Goal: Task Accomplishment & Management: Use online tool/utility

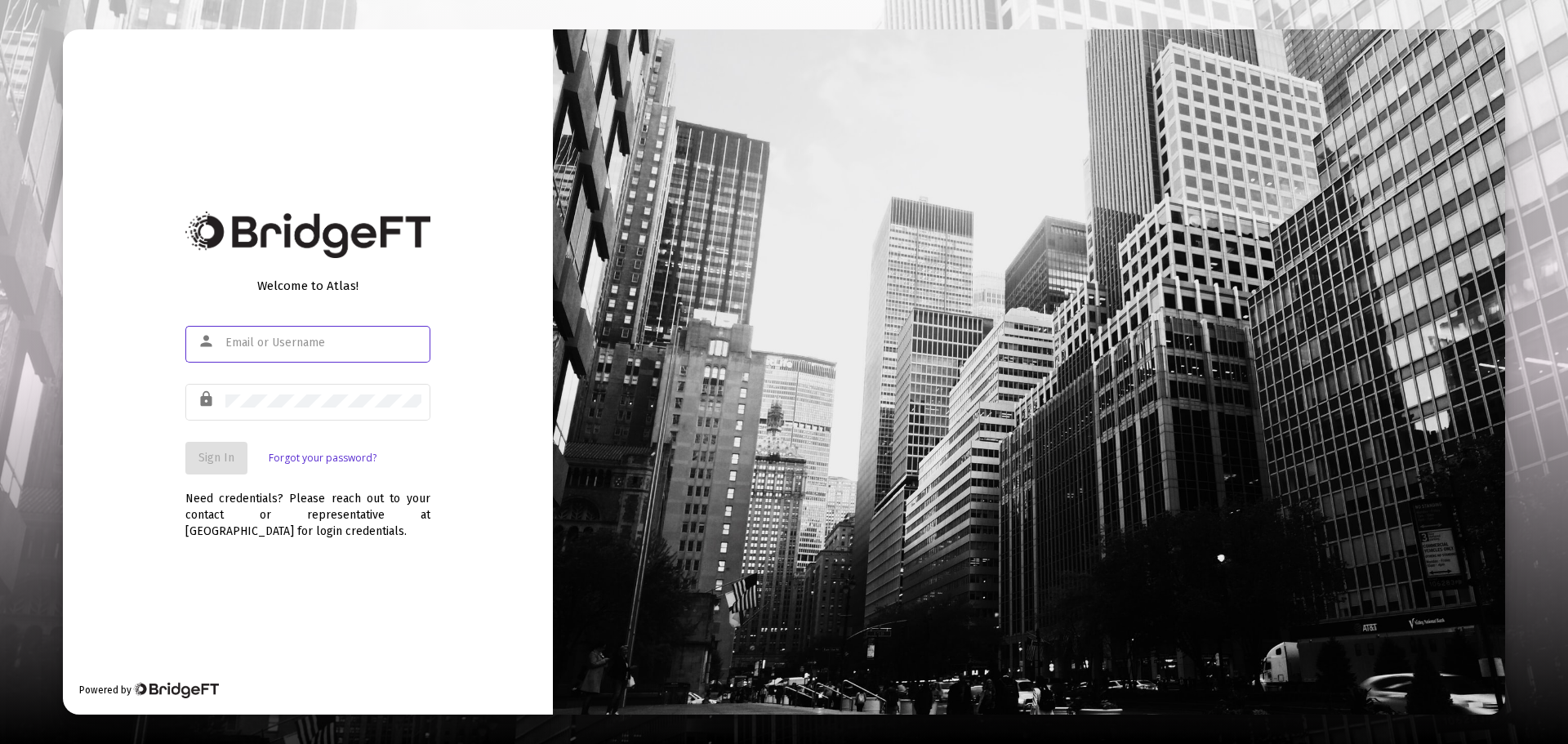
type input "[PERSON_NAME][EMAIL_ADDRESS][DOMAIN_NAME]"
click at [215, 455] on span "Sign In" at bounding box center [216, 457] width 36 height 14
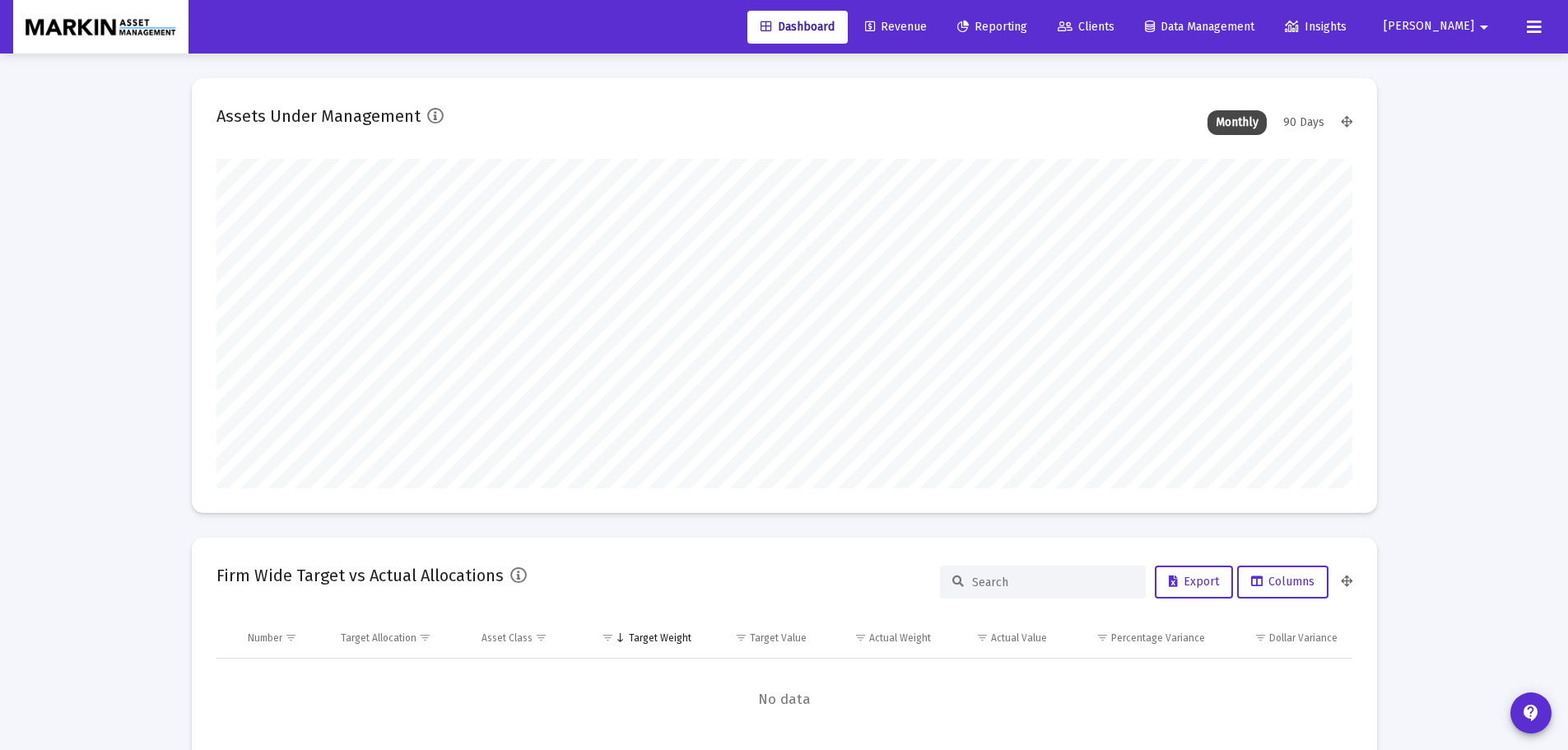
scroll to position [329, 612]
type input "[DATE]"
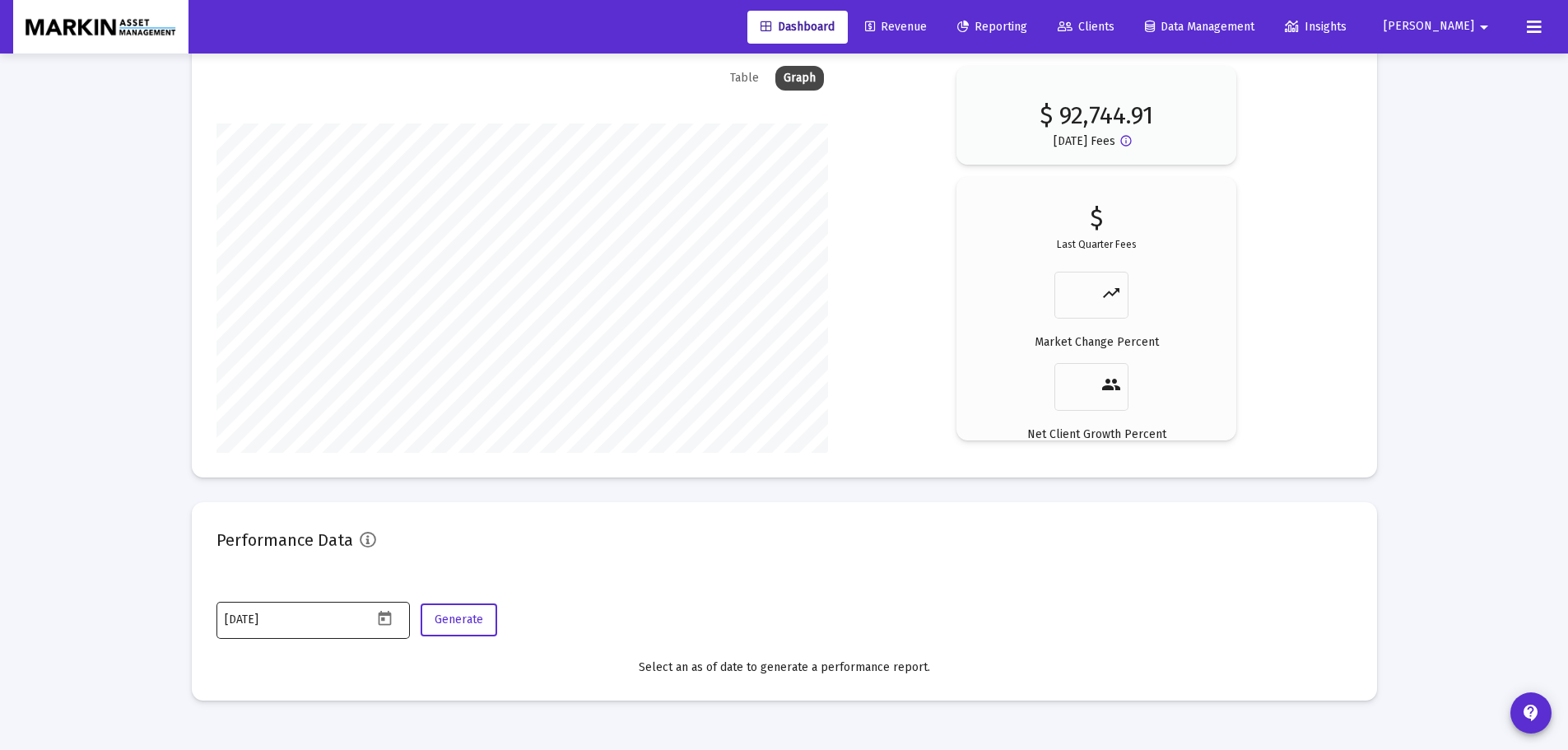
scroll to position [329, 531]
click at [385, 620] on icon "Open calendar" at bounding box center [385, 619] width 18 height 18
click at [399, 345] on button "Previous month" at bounding box center [397, 342] width 33 height 33
click at [299, 579] on div "30" at bounding box center [305, 580] width 29 height 29
type input "[DATE]"
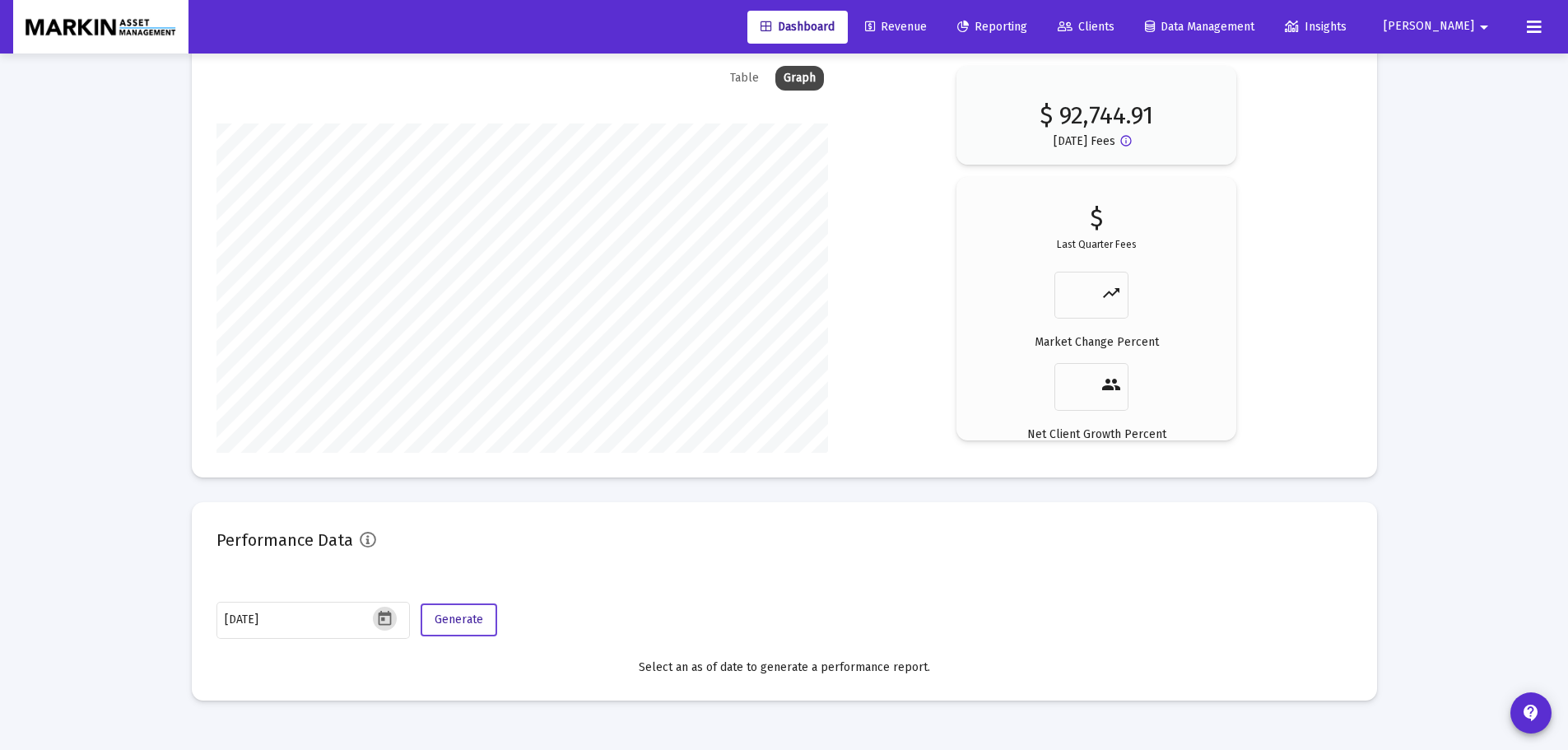
click at [468, 623] on span "Generate" at bounding box center [459, 620] width 48 height 14
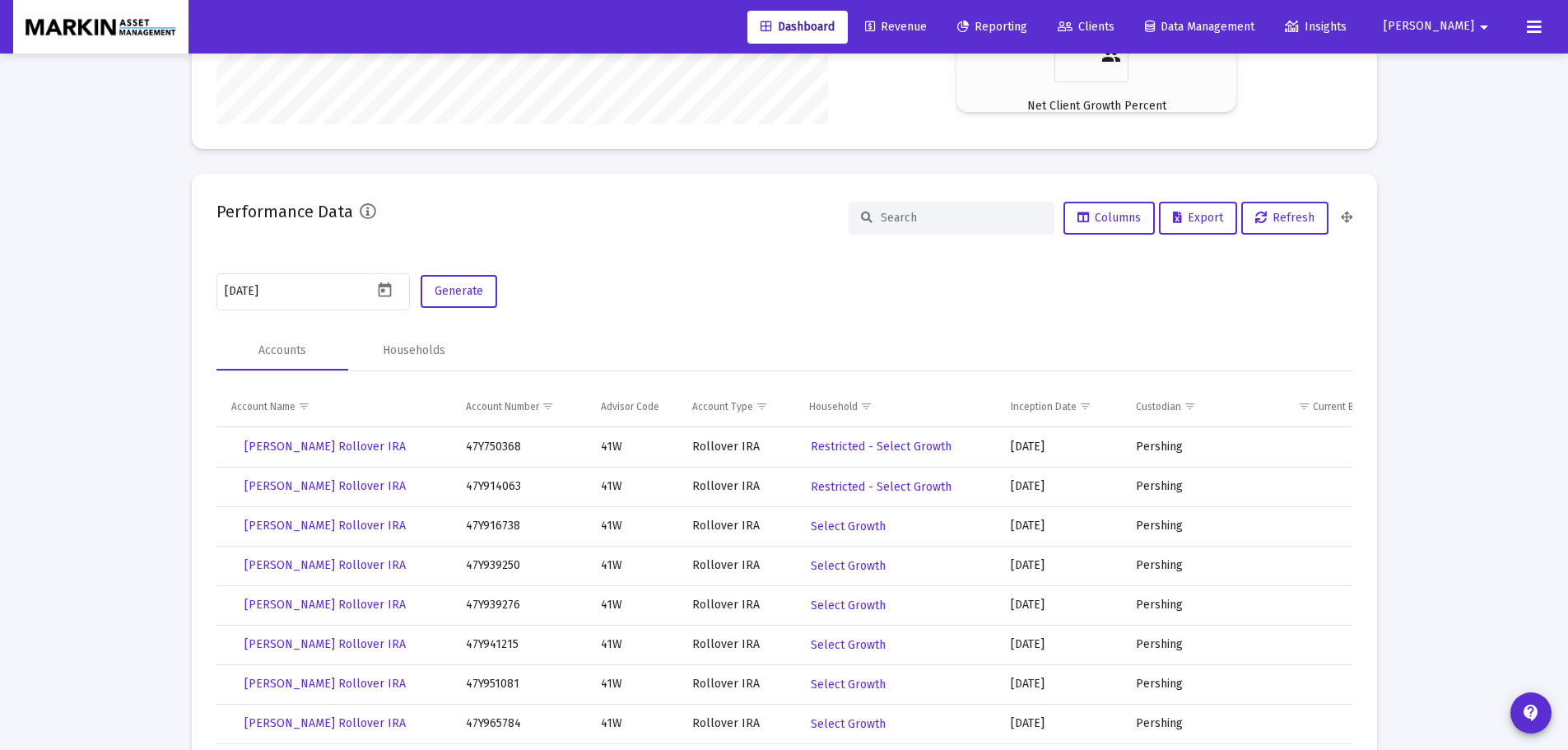
scroll to position [2817, 0]
click at [1225, 209] on button "Export" at bounding box center [1198, 217] width 78 height 33
